Goal: Transaction & Acquisition: Purchase product/service

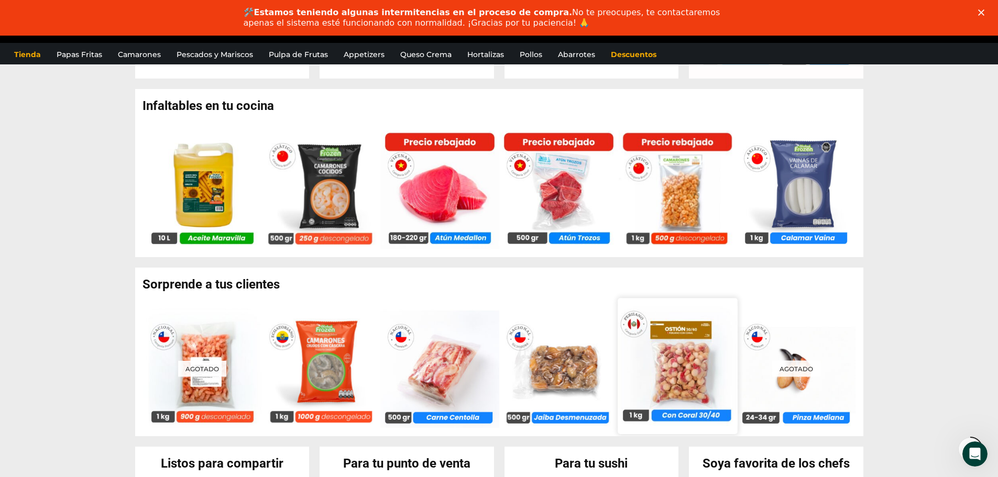
scroll to position [628, 0]
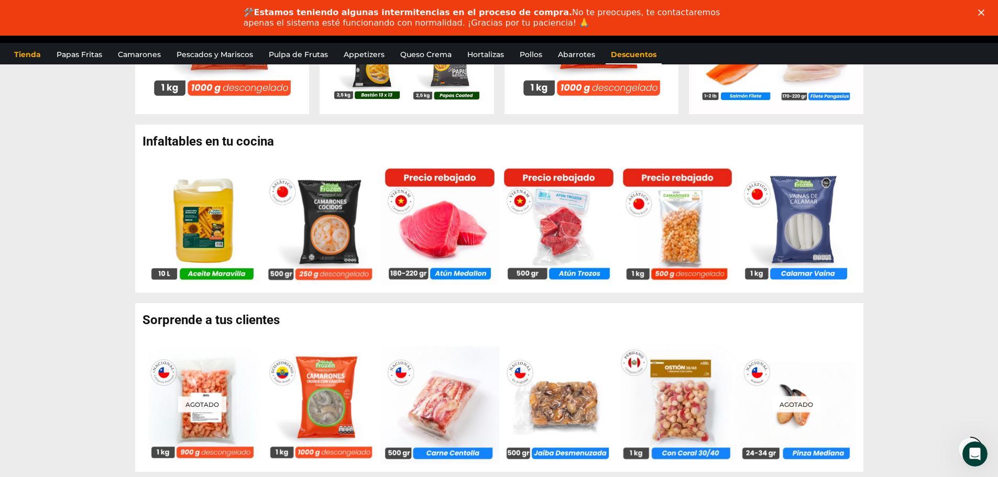
click at [633, 59] on link "Descuentos" at bounding box center [633, 55] width 56 height 20
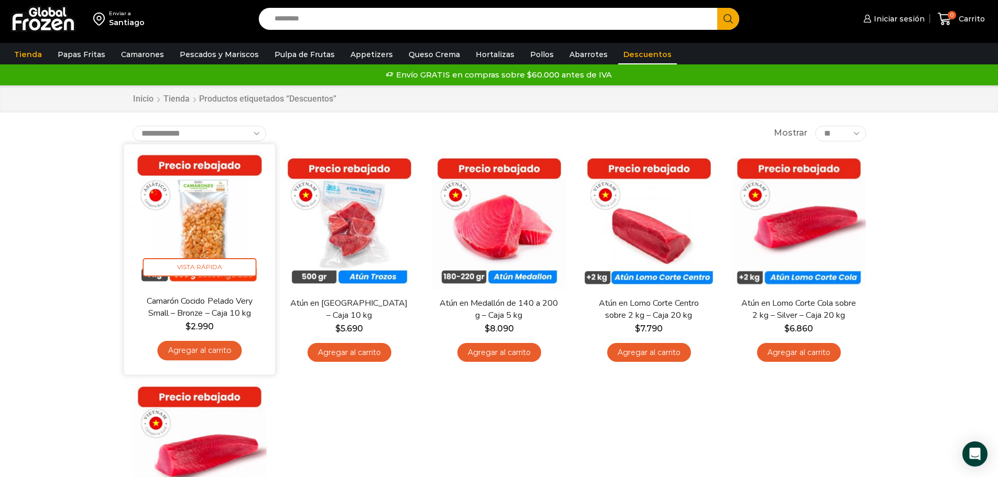
click at [215, 212] on img at bounding box center [199, 219] width 135 height 135
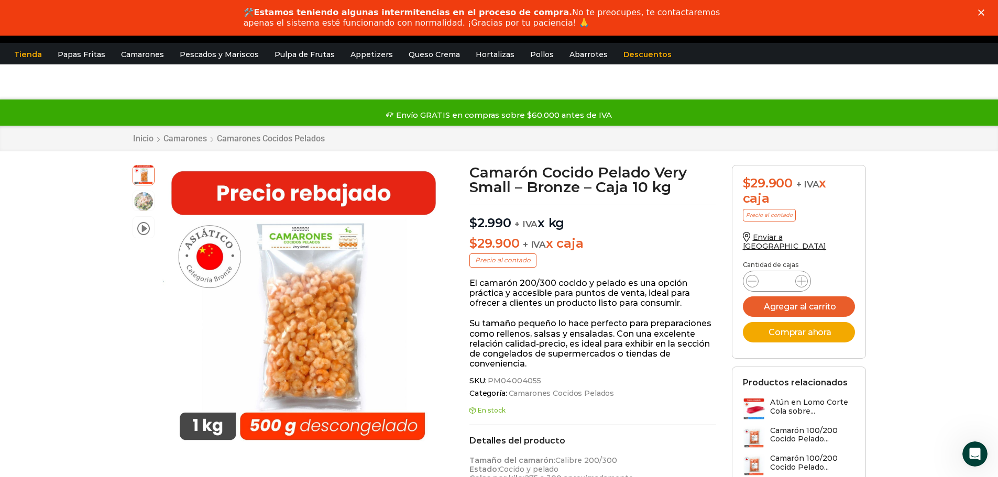
click at [871, 138] on div "Inicio Camarones Camarones Cocidos Pelados" at bounding box center [499, 139] width 749 height 10
click at [981, 11] on icon "Cerrar" at bounding box center [981, 12] width 6 height 6
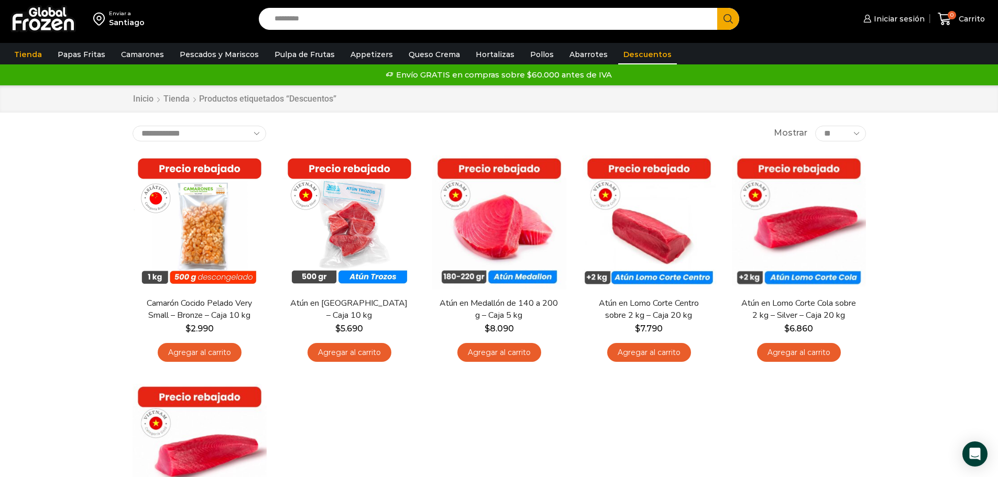
click at [47, 151] on div "Enviar a [GEOGRAPHIC_DATA] Search input Search Iniciar sesión" at bounding box center [499, 346] width 998 height 692
